Goal: Task Accomplishment & Management: Manage account settings

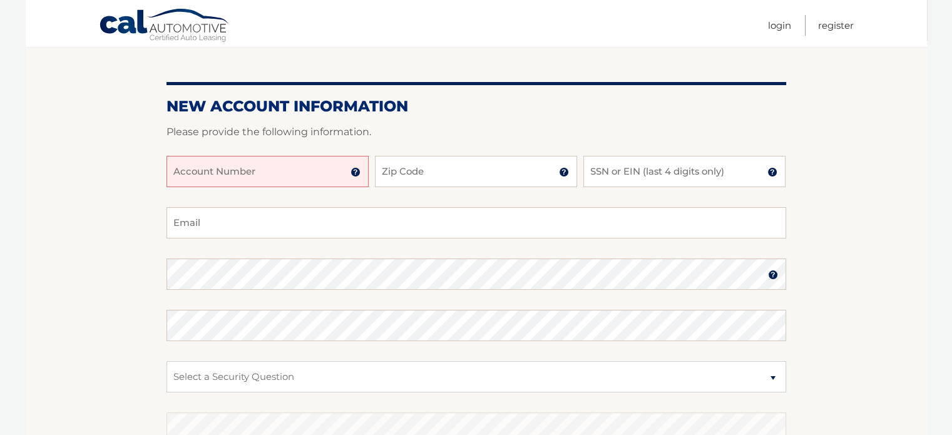
scroll to position [125, 0]
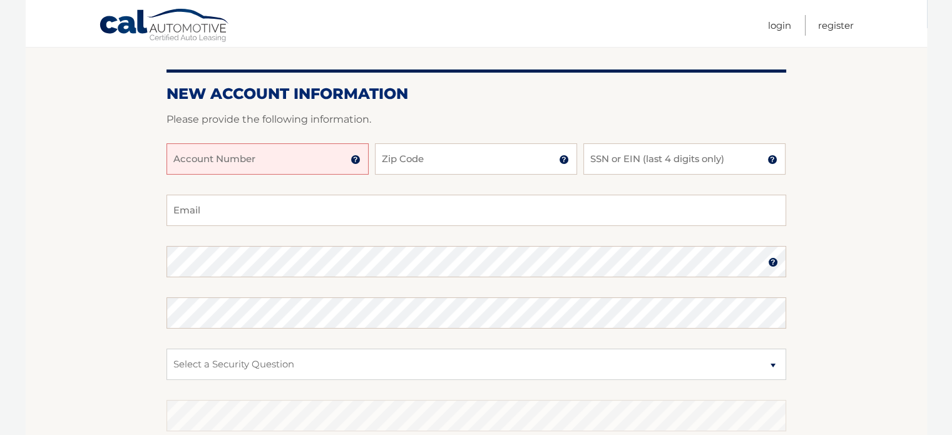
click at [185, 152] on input "Account Number" at bounding box center [268, 158] width 202 height 31
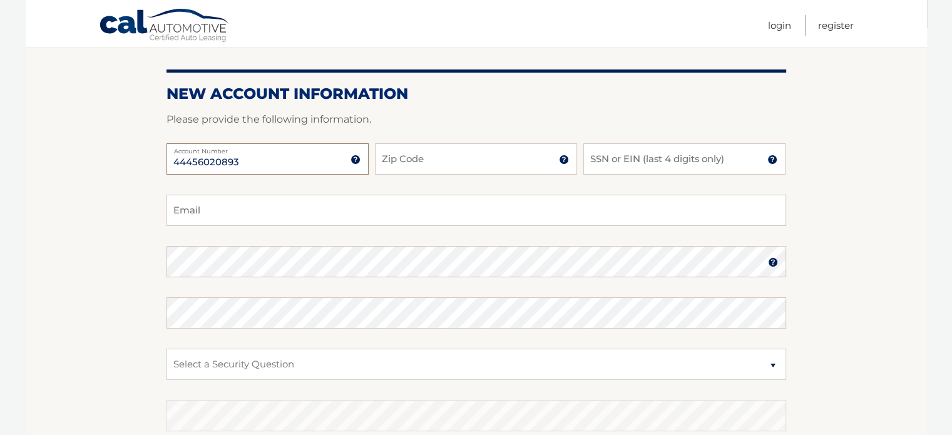
type input "44456020893"
click at [451, 159] on input "Zip Code" at bounding box center [476, 158] width 202 height 31
type input "11572"
click at [629, 157] on input "SSN or EIN (last 4 digits only)" at bounding box center [685, 158] width 202 height 31
type input "5444"
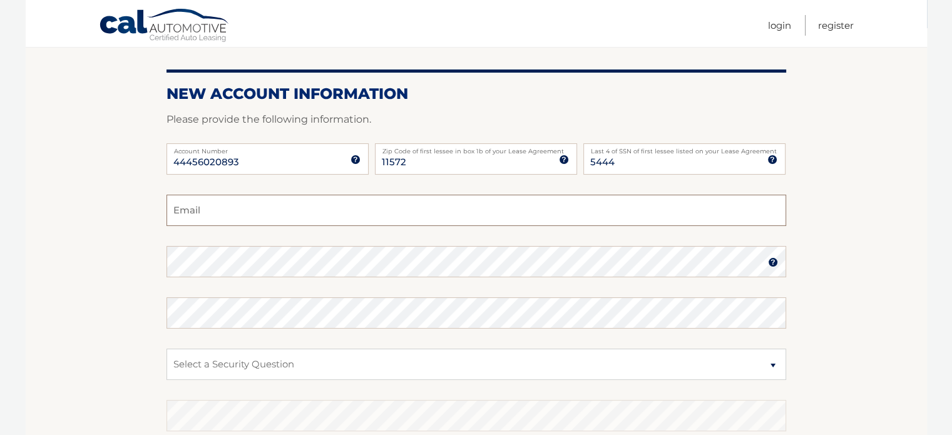
click at [260, 216] on input "Email" at bounding box center [477, 210] width 620 height 31
type input "megandacek@gmail.com"
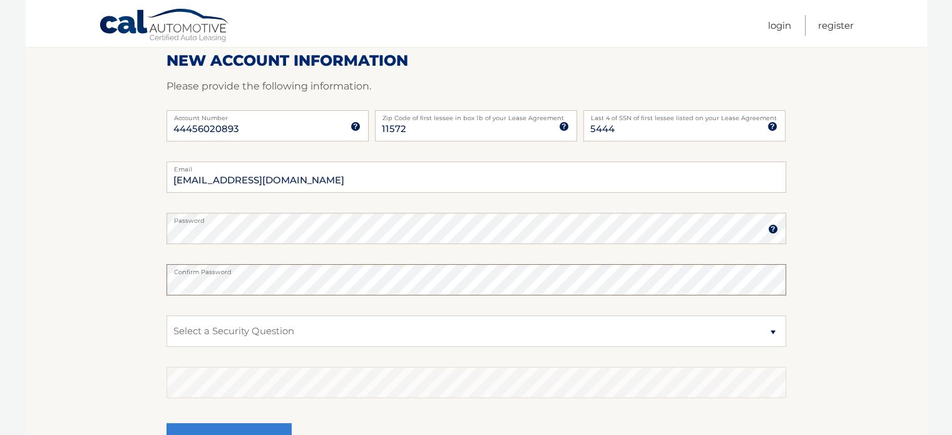
scroll to position [188, 0]
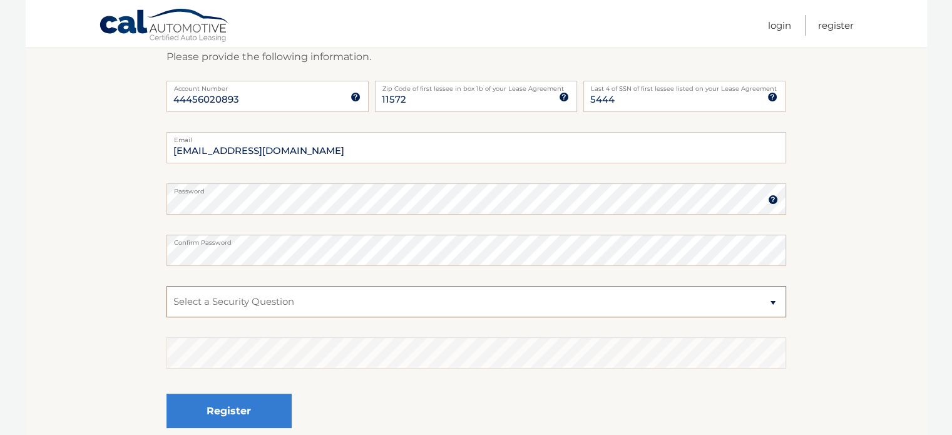
click at [258, 305] on select "Select a Security Question What was the name of your elementary school? What is…" at bounding box center [477, 301] width 620 height 31
click at [296, 303] on select "Select a Security Question What was the name of your elementary school? What is…" at bounding box center [477, 301] width 620 height 31
select select "2"
click at [167, 286] on select "Select a Security Question What was the name of your elementary school? What is…" at bounding box center [477, 301] width 620 height 31
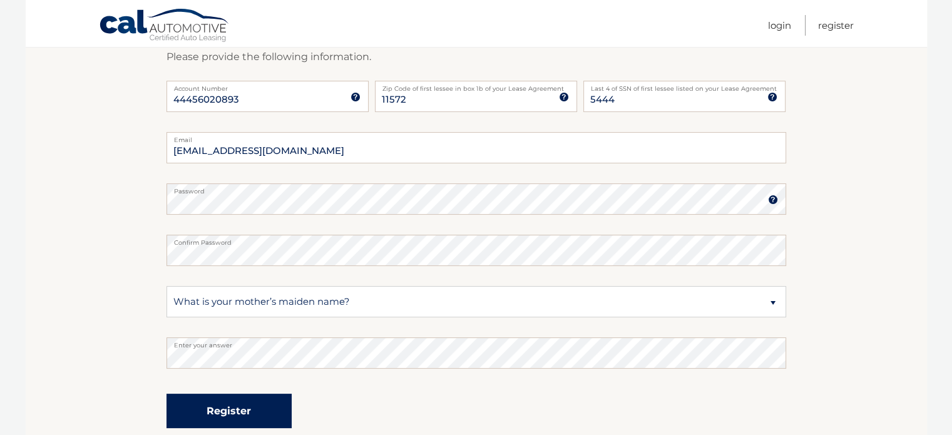
click at [240, 410] on button "Register" at bounding box center [229, 411] width 125 height 34
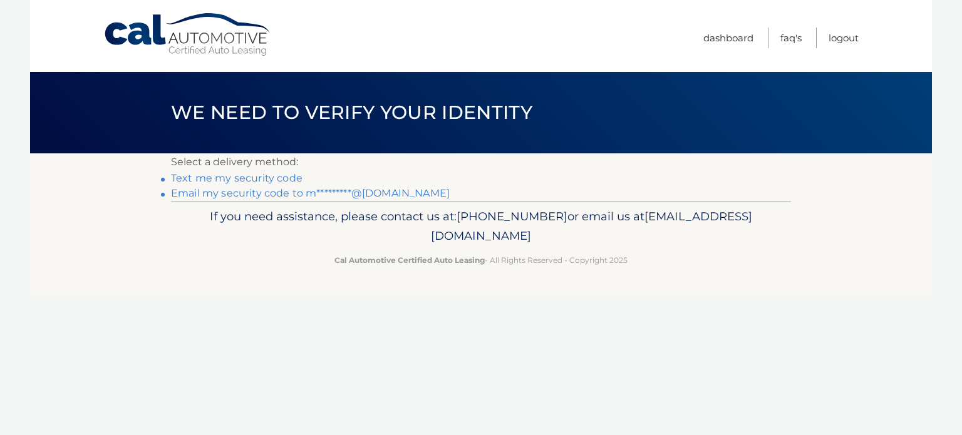
click at [268, 177] on link "Text me my security code" at bounding box center [236, 178] width 131 height 12
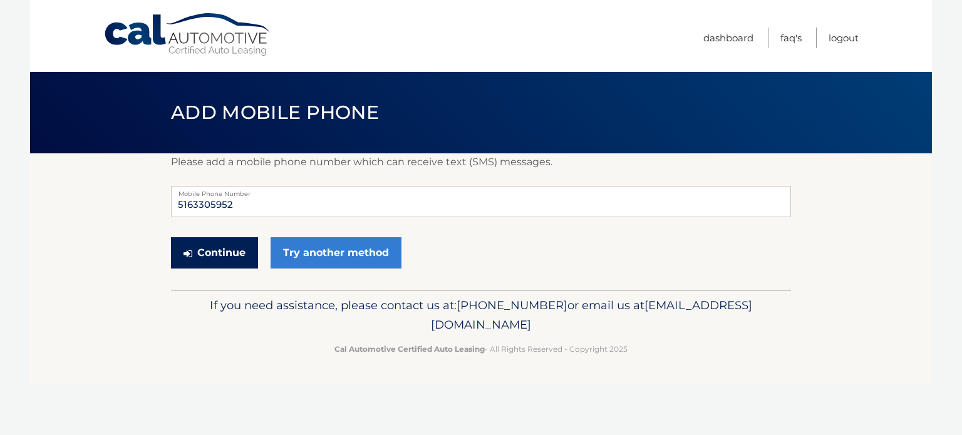
click at [213, 253] on button "Continue" at bounding box center [214, 252] width 87 height 31
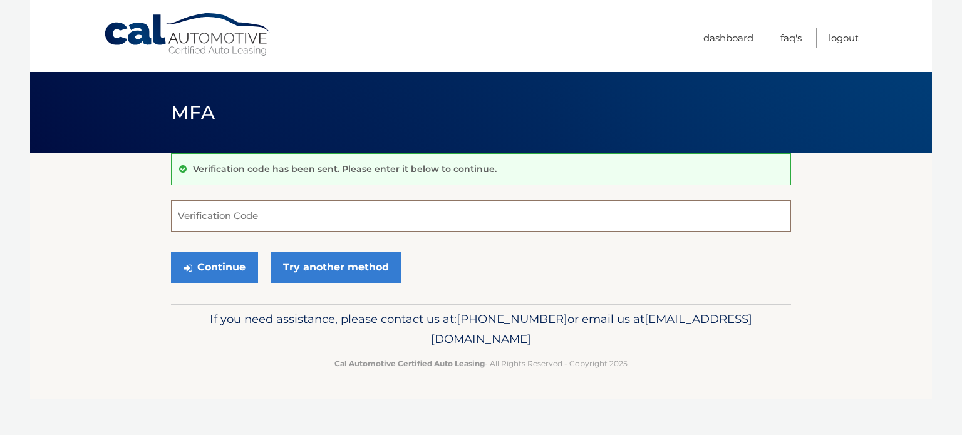
click at [230, 200] on input "Verification Code" at bounding box center [481, 215] width 620 height 31
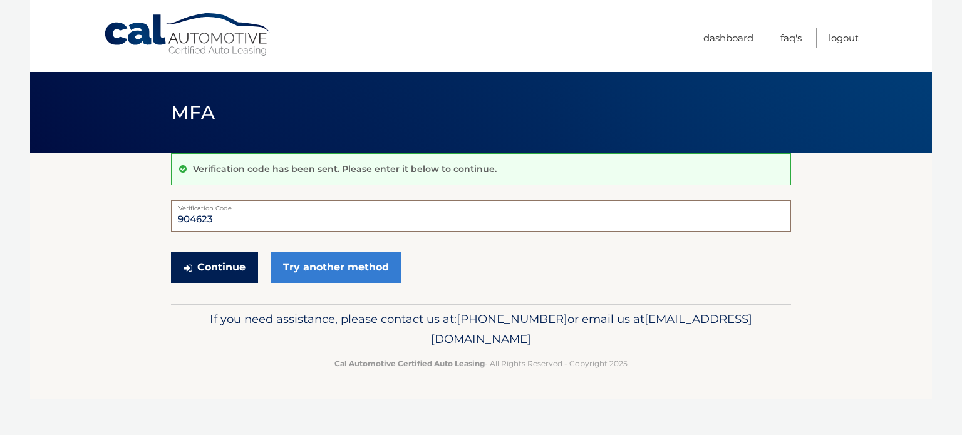
type input "904623"
click at [193, 274] on button "Continue" at bounding box center [214, 267] width 87 height 31
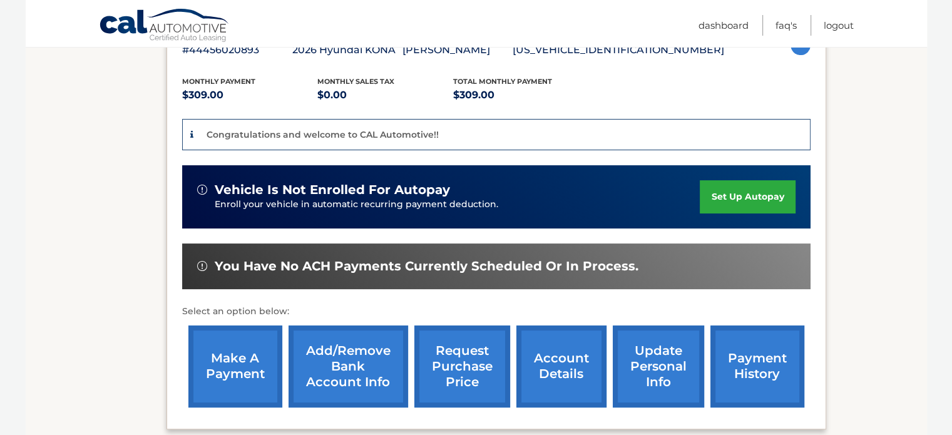
scroll to position [250, 0]
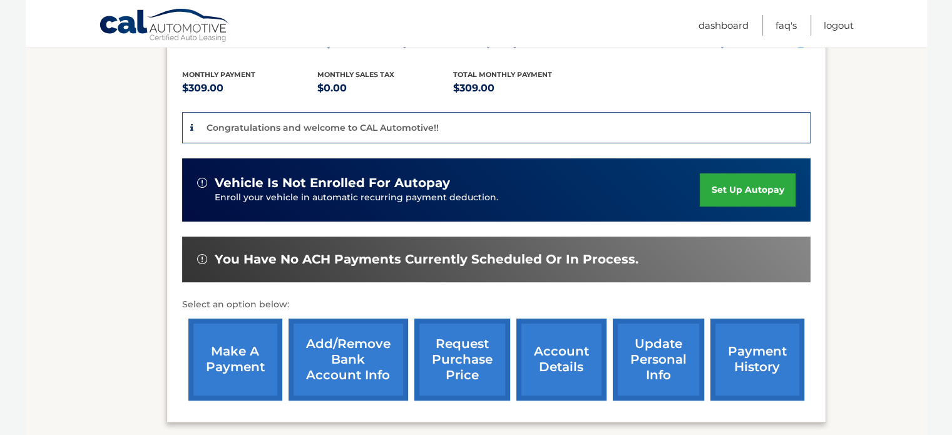
click at [724, 188] on link "set up autopay" at bounding box center [747, 189] width 95 height 33
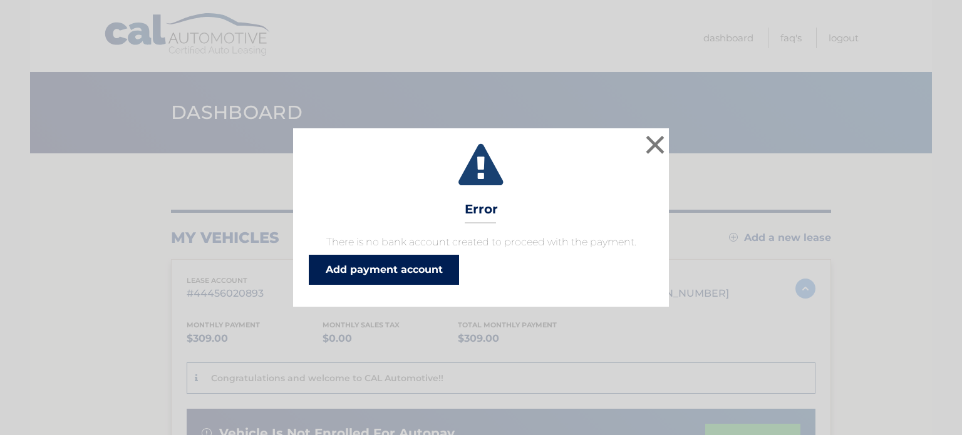
click at [394, 265] on link "Add payment account" at bounding box center [384, 270] width 150 height 30
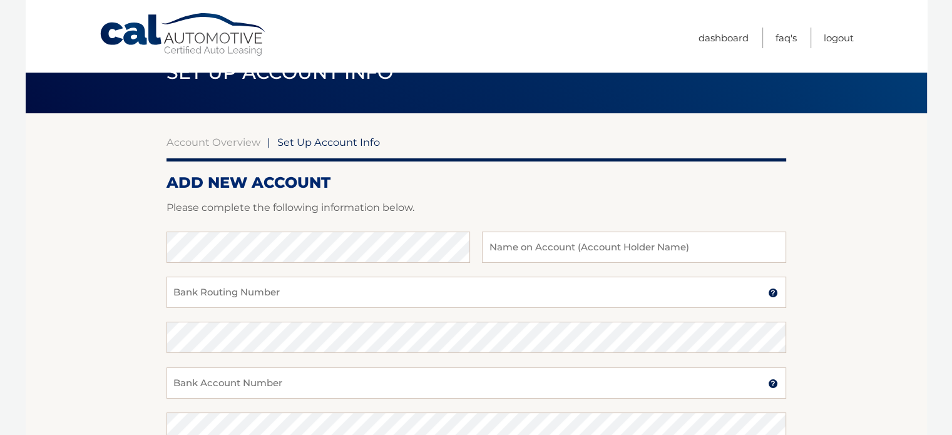
scroll to position [63, 0]
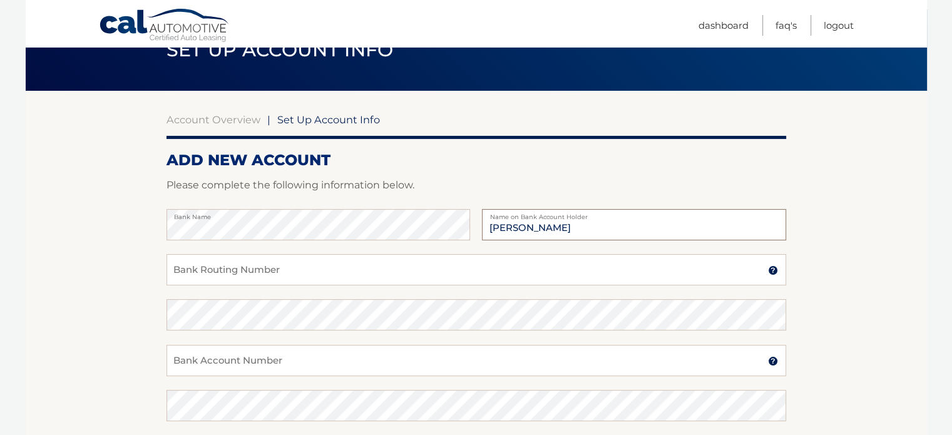
type input "[PERSON_NAME]"
click at [247, 259] on input "Bank Routing Number" at bounding box center [477, 269] width 620 height 31
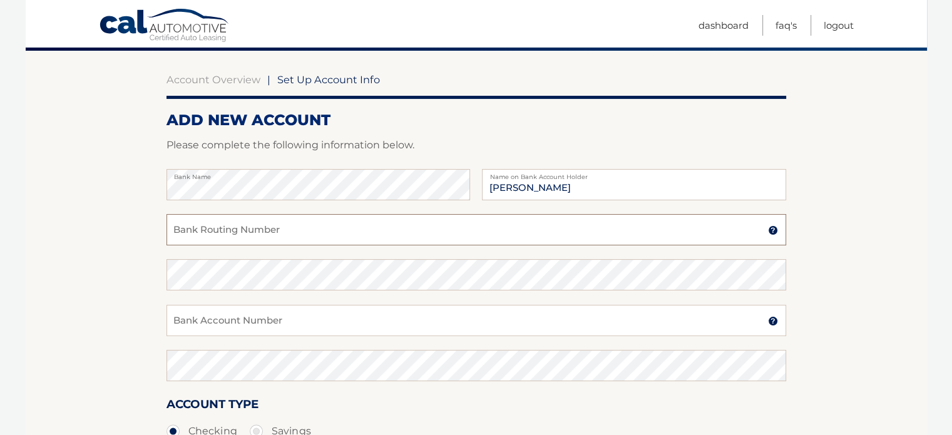
scroll to position [125, 0]
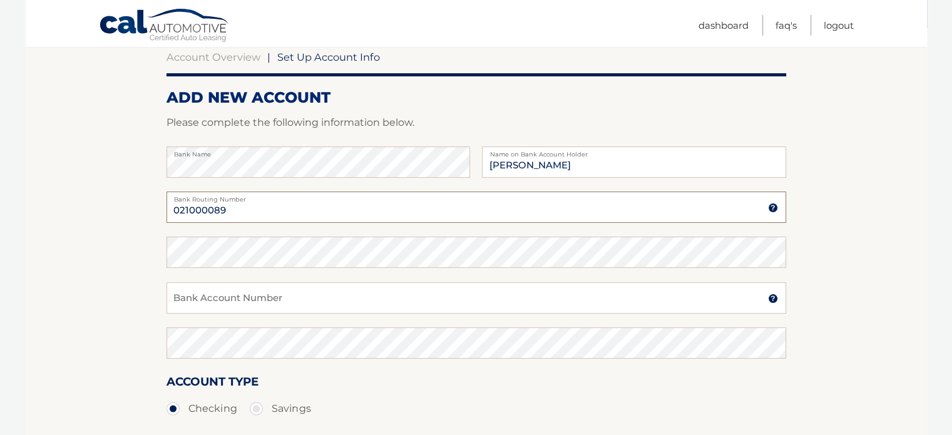
type input "021000089"
drag, startPoint x: 228, startPoint y: 302, endPoint x: 125, endPoint y: 303, distance: 103.3
click at [125, 303] on section "Account Overview | Set Up Account Info ADD NEW ACCOUNT Please complete the foll…" at bounding box center [477, 267] width 902 height 478
click at [220, 302] on input "Bank Account Number" at bounding box center [477, 297] width 620 height 31
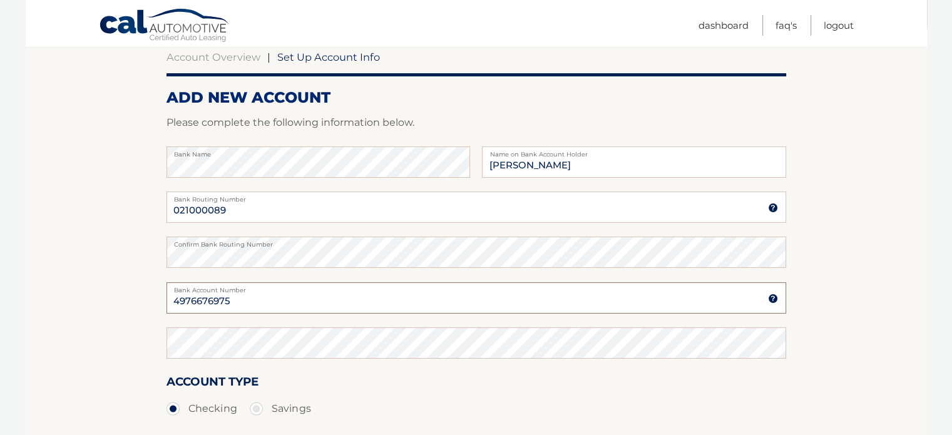
type input "4976676975"
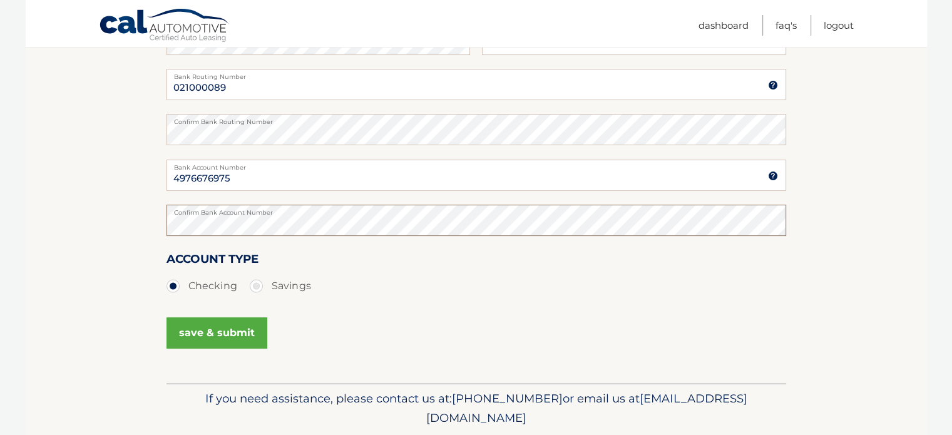
scroll to position [250, 0]
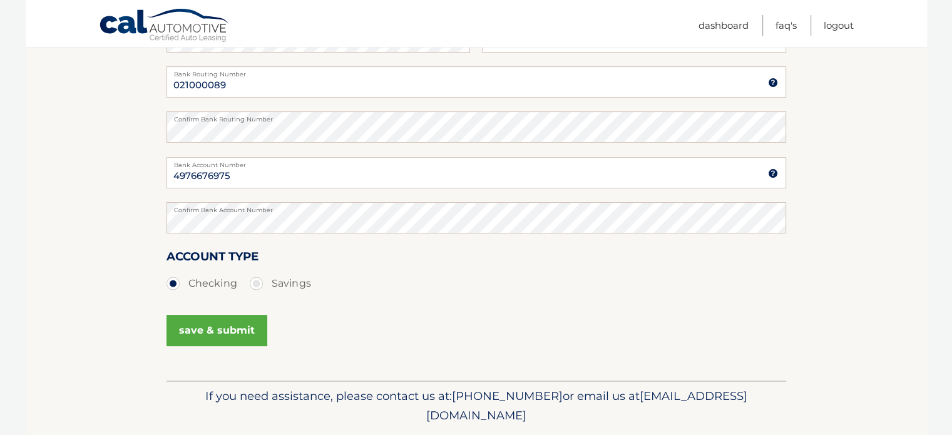
click at [243, 327] on button "save & submit" at bounding box center [217, 330] width 101 height 31
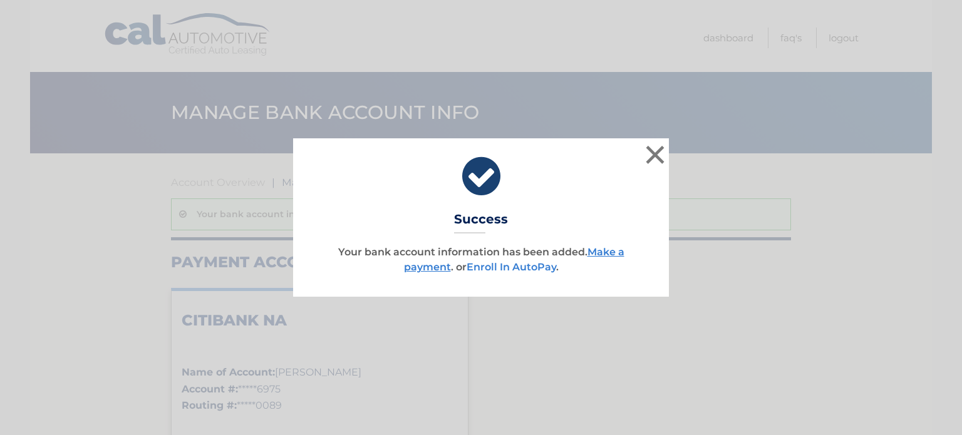
click at [541, 268] on link "Enroll In AutoPay" at bounding box center [512, 267] width 90 height 12
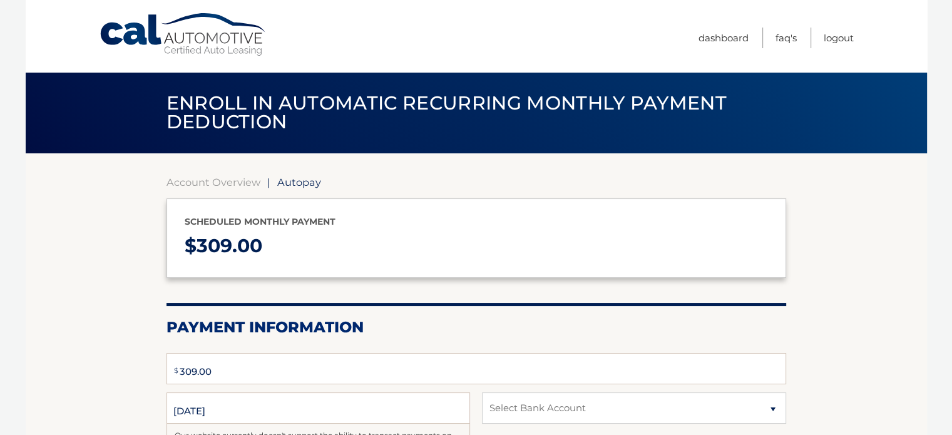
type input "309"
select select "MjRmMWYxZGItY2M4Yi00ZTEzLThlYTEtNTRjODIxNzJkNDJi"
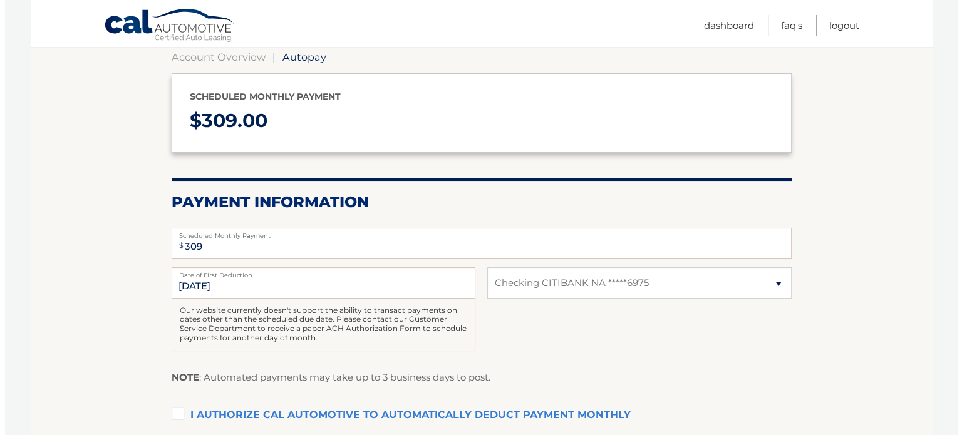
scroll to position [188, 0]
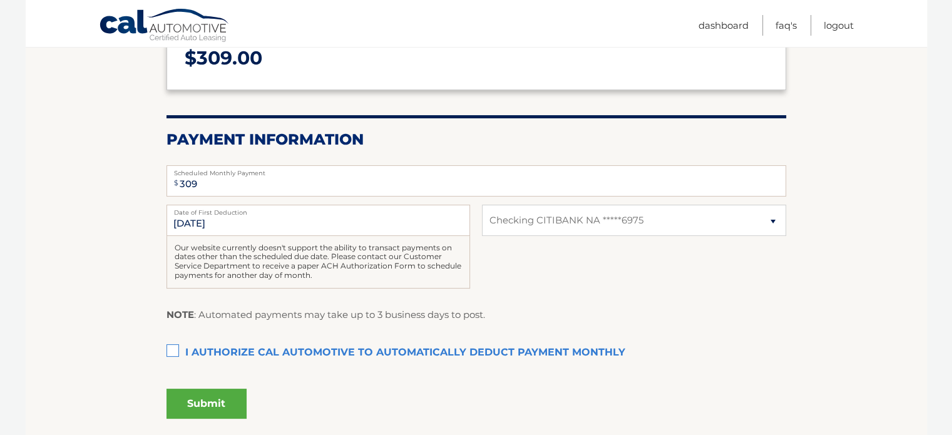
click at [175, 354] on label "I authorize cal automotive to automatically deduct payment monthly This checkbo…" at bounding box center [477, 353] width 620 height 25
click at [0, 0] on input "I authorize cal automotive to automatically deduct payment monthly This checkbo…" at bounding box center [0, 0] width 0 height 0
click at [210, 399] on button "Submit" at bounding box center [207, 404] width 80 height 30
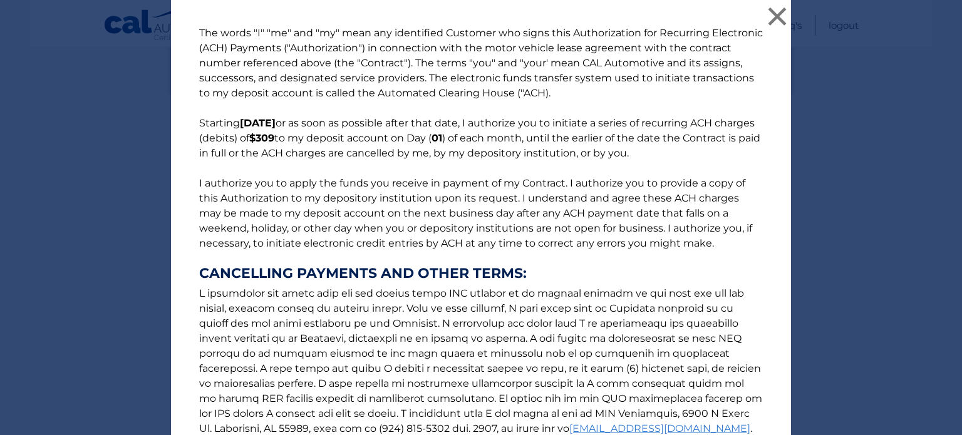
scroll to position [156, 0]
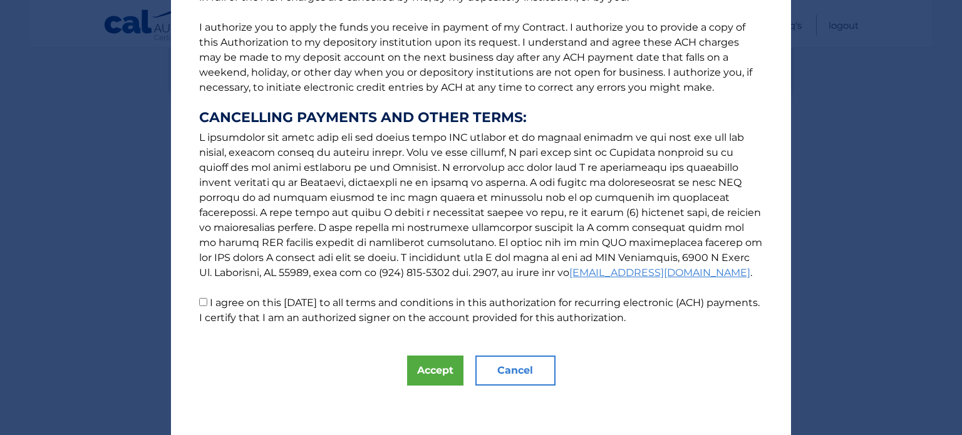
click at [199, 302] on input "I agree on this [DATE] to all terms and conditions in this authorization for re…" at bounding box center [203, 302] width 8 height 8
checkbox input "true"
click at [419, 365] on button "Accept" at bounding box center [435, 371] width 56 height 30
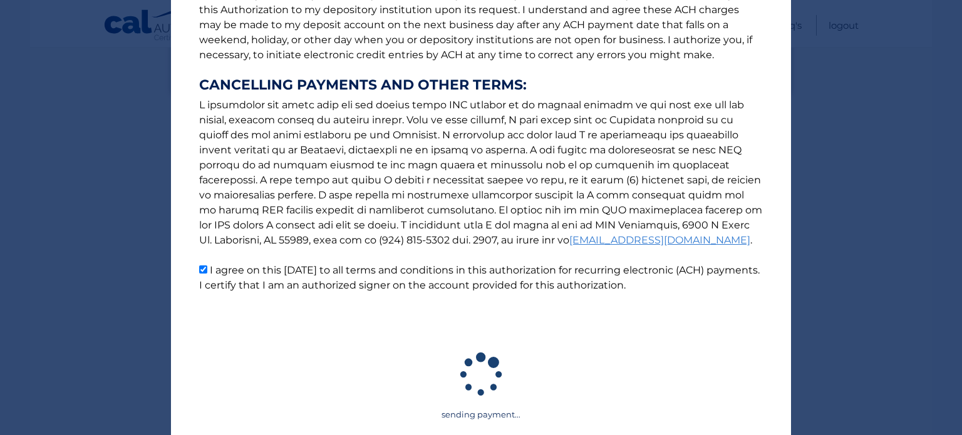
scroll to position [188, 0]
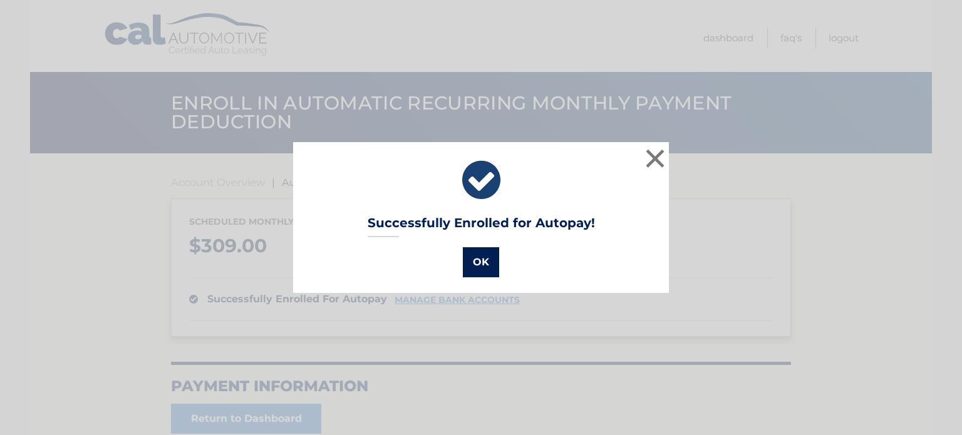
click at [479, 259] on button "OK" at bounding box center [481, 262] width 36 height 30
